Goal: Task Accomplishment & Management: Use online tool/utility

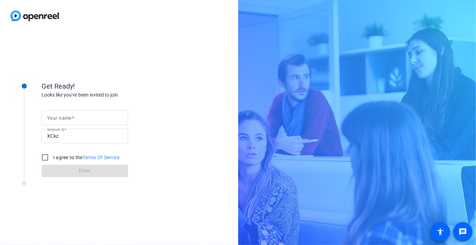
click at [76, 116] on input "Your name" at bounding box center [84, 118] width 75 height 8
type input "[PERSON_NAME]"
click at [46, 159] on input "I agree to the Terms Of Service" at bounding box center [45, 158] width 14 height 14
checkbox input "true"
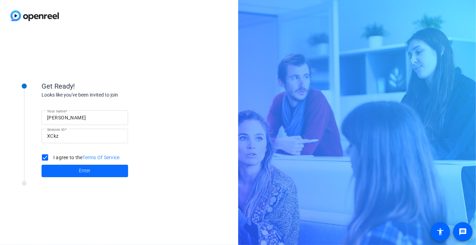
click at [80, 171] on span "Enter" at bounding box center [84, 170] width 11 height 7
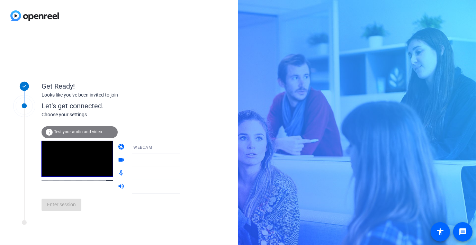
click at [76, 131] on span "Test your audio and video" at bounding box center [78, 131] width 48 height 5
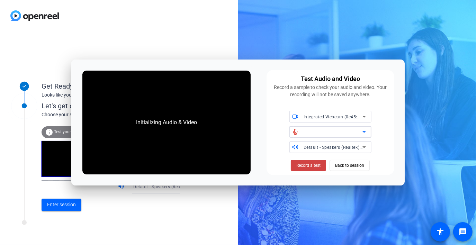
click at [361, 131] on icon at bounding box center [364, 132] width 8 height 8
click at [352, 165] on span "Back to session" at bounding box center [349, 165] width 29 height 13
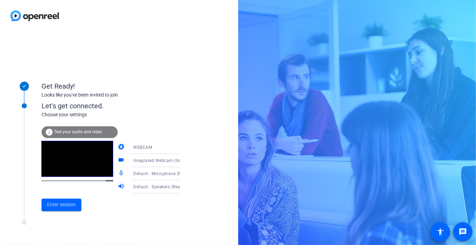
click at [87, 133] on span "Test your audio and video" at bounding box center [78, 131] width 48 height 5
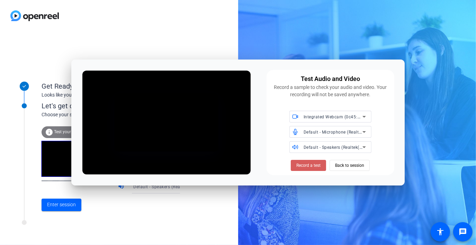
click at [308, 168] on span "Record a test" at bounding box center [308, 165] width 24 height 6
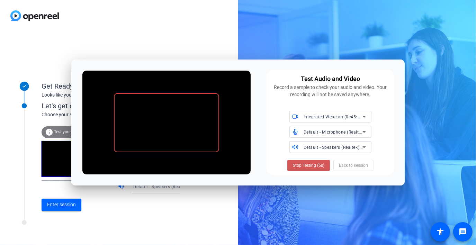
click at [308, 168] on span "Stop Testing (5s)" at bounding box center [309, 165] width 32 height 6
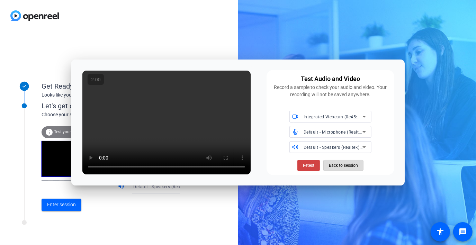
click at [343, 165] on span "Back to session" at bounding box center [343, 165] width 29 height 13
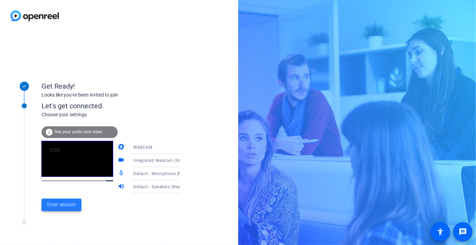
click at [65, 205] on span "Enter session" at bounding box center [61, 204] width 29 height 7
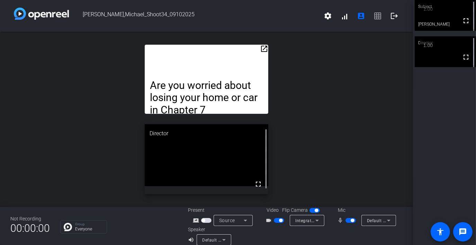
click at [262, 49] on mat-icon "open_in_new" at bounding box center [264, 49] width 8 height 8
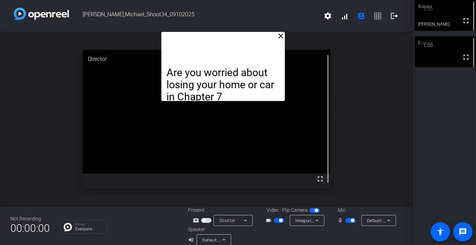
drag, startPoint x: 246, startPoint y: 43, endPoint x: 262, endPoint y: 0, distance: 45.7
click at [262, 0] on div "[PERSON_NAME],Michael_Shoot34_09102025 settings signal_cellular_alt account_box…" at bounding box center [206, 122] width 413 height 245
click at [324, 17] on mat-icon "settings" at bounding box center [328, 16] width 8 height 8
click at [377, 68] on div at bounding box center [238, 122] width 476 height 245
click at [375, 17] on span "settings signal_cellular_alt account_box grid_on logout" at bounding box center [361, 16] width 83 height 17
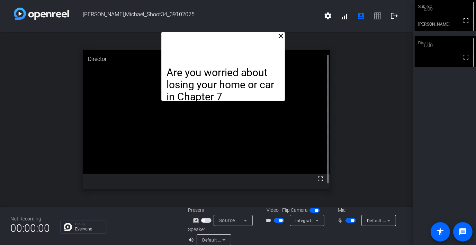
click at [375, 17] on span "settings signal_cellular_alt account_box grid_on logout" at bounding box center [361, 16] width 83 height 17
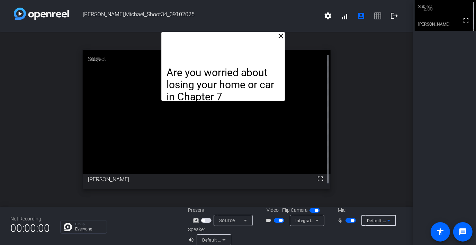
click at [385, 221] on icon at bounding box center [389, 220] width 8 height 8
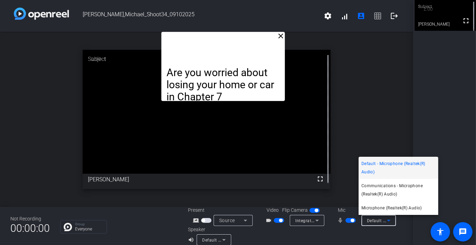
click at [340, 234] on div at bounding box center [238, 122] width 476 height 245
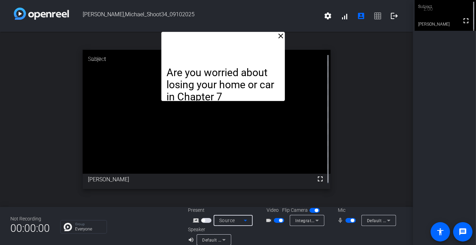
click at [247, 220] on icon at bounding box center [245, 220] width 8 height 8
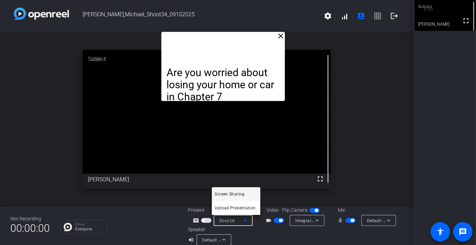
click at [242, 238] on div at bounding box center [238, 122] width 476 height 245
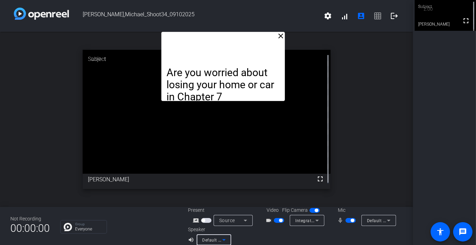
click at [225, 238] on icon at bounding box center [224, 240] width 8 height 8
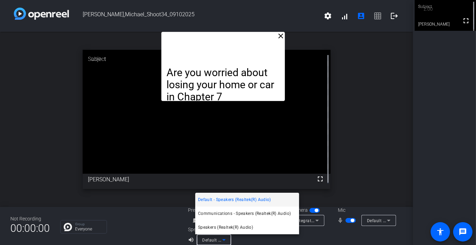
click at [155, 224] on div at bounding box center [238, 122] width 476 height 245
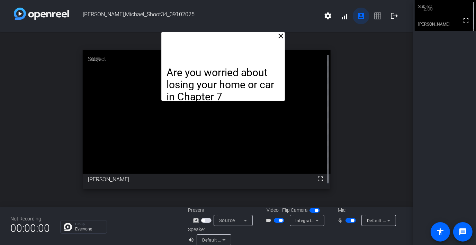
click at [357, 18] on mat-icon "account_box" at bounding box center [361, 16] width 8 height 8
